Goal: Entertainment & Leisure: Consume media (video, audio)

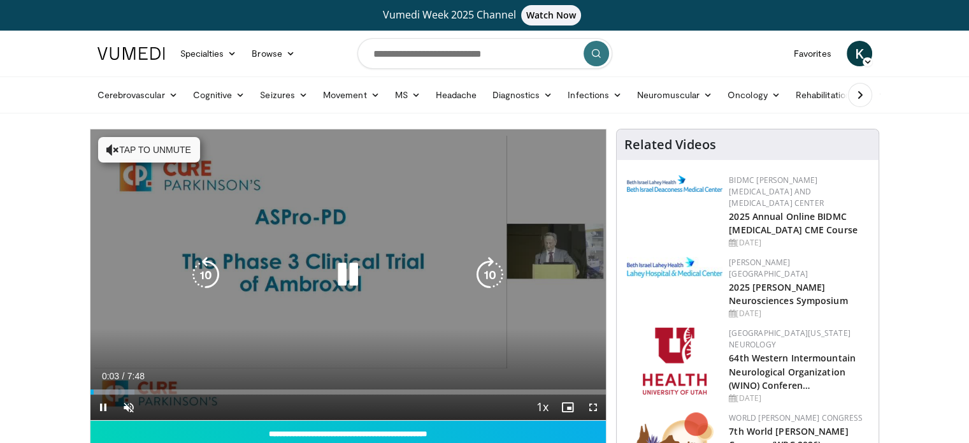
click at [119, 146] on button "Tap to unmute" at bounding box center [149, 149] width 102 height 25
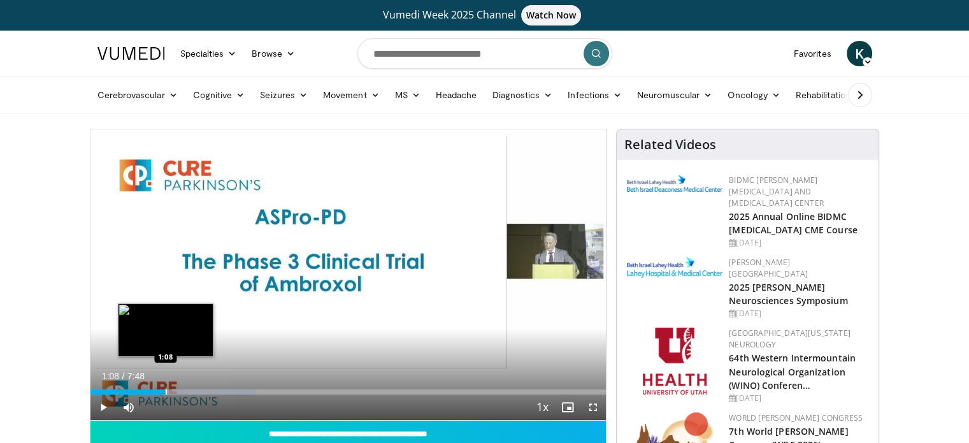
click at [164, 391] on div "1:23" at bounding box center [127, 391] width 75 height 5
